Goal: Check status: Check status

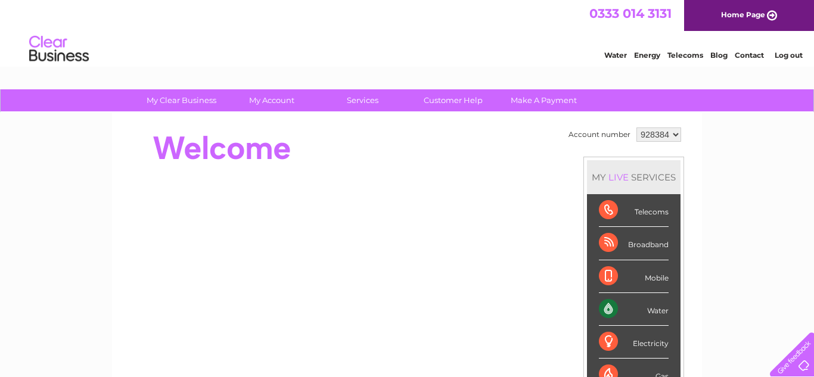
click at [673, 134] on select "928384 971165" at bounding box center [658, 135] width 45 height 14
select select "971165"
click at [636, 128] on select "928384 971165" at bounding box center [658, 135] width 45 height 14
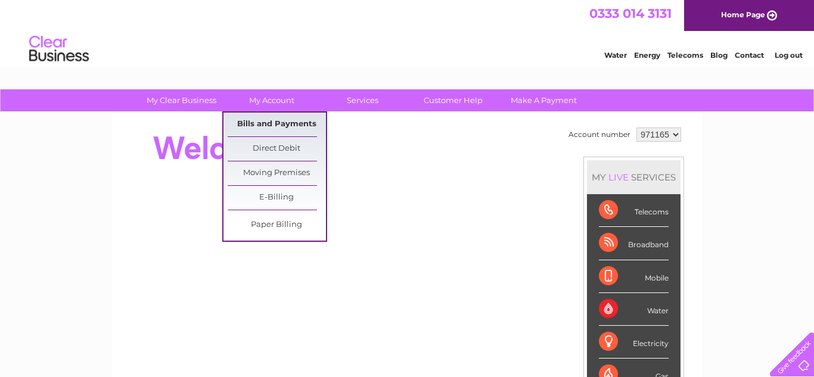
click at [268, 124] on link "Bills and Payments" at bounding box center [277, 125] width 98 height 24
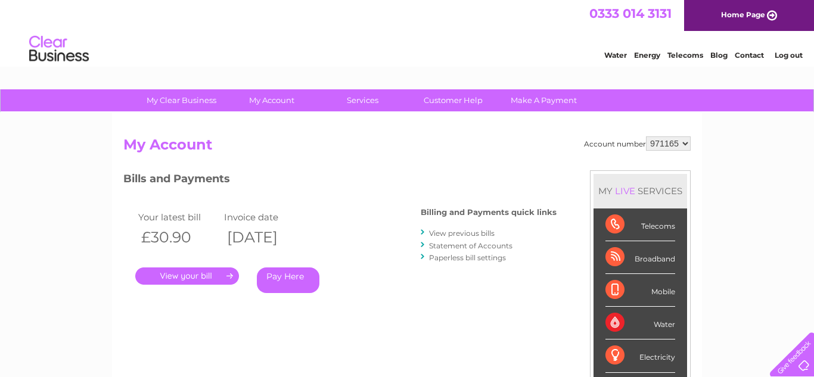
click at [465, 247] on link "Statement of Accounts" at bounding box center [470, 245] width 83 height 9
